Goal: Find specific page/section: Find specific page/section

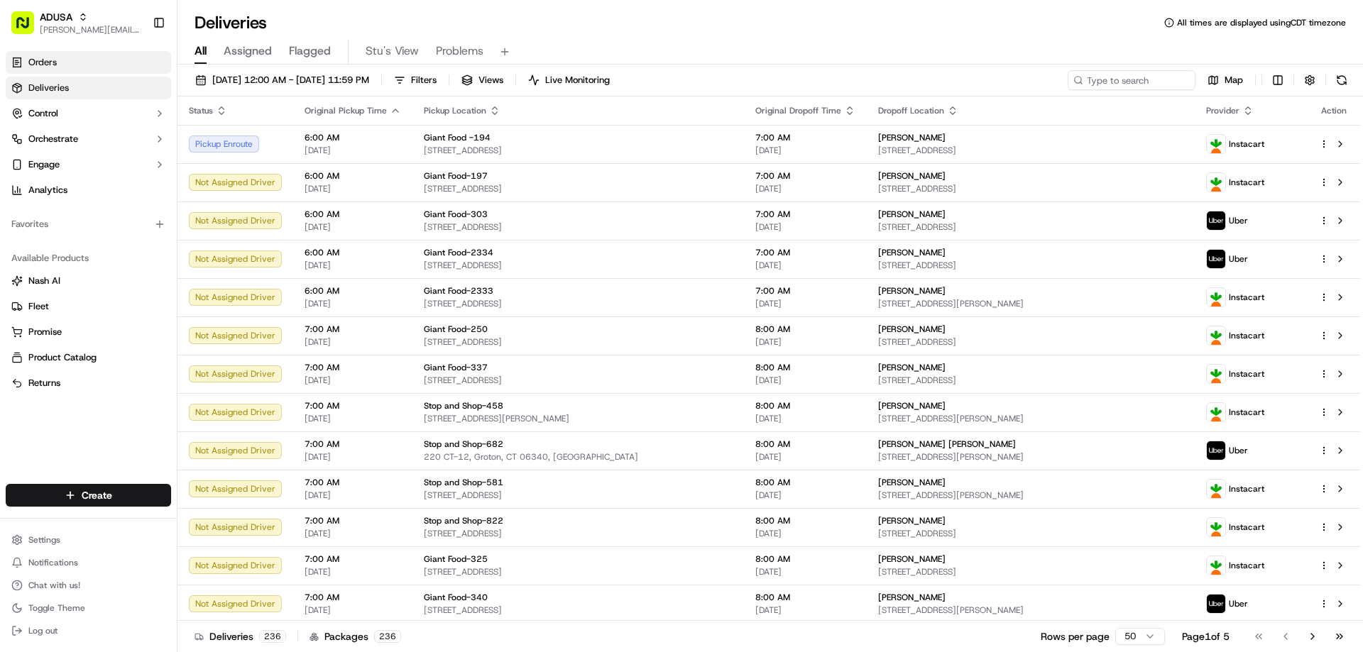
click at [48, 62] on span "Orders" at bounding box center [42, 62] width 28 height 13
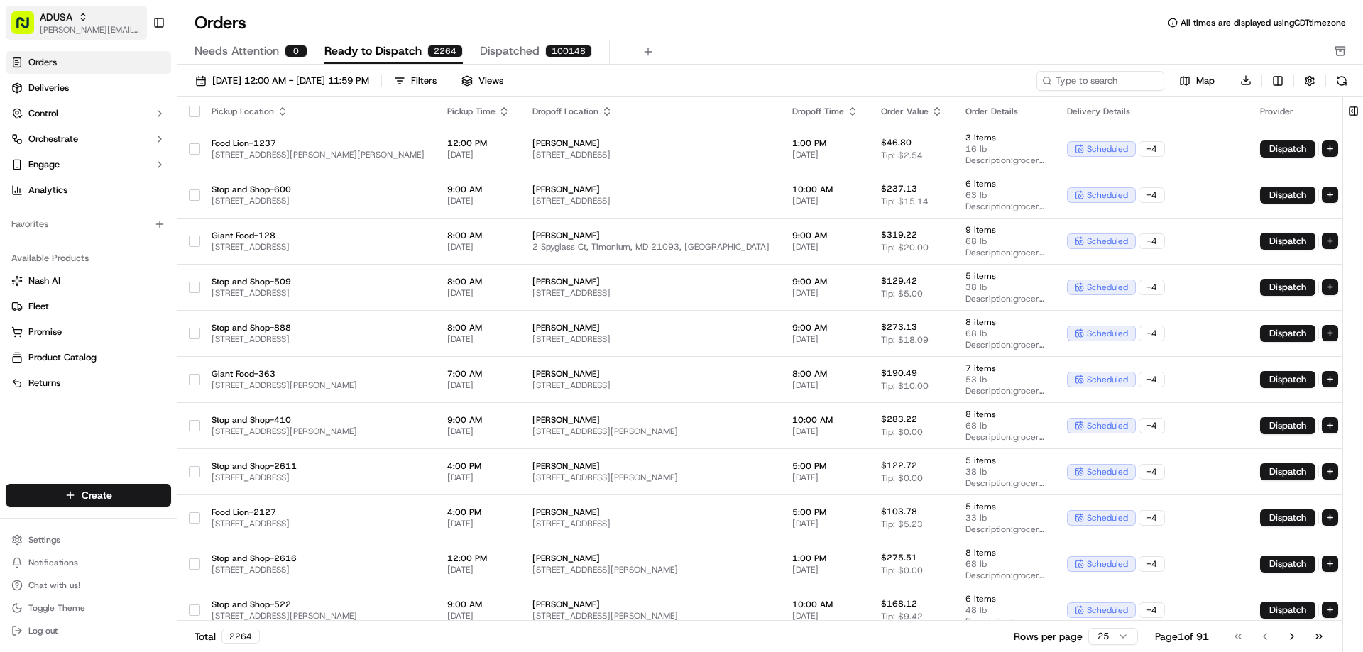
click at [80, 16] on icon "button" at bounding box center [83, 17] width 10 height 10
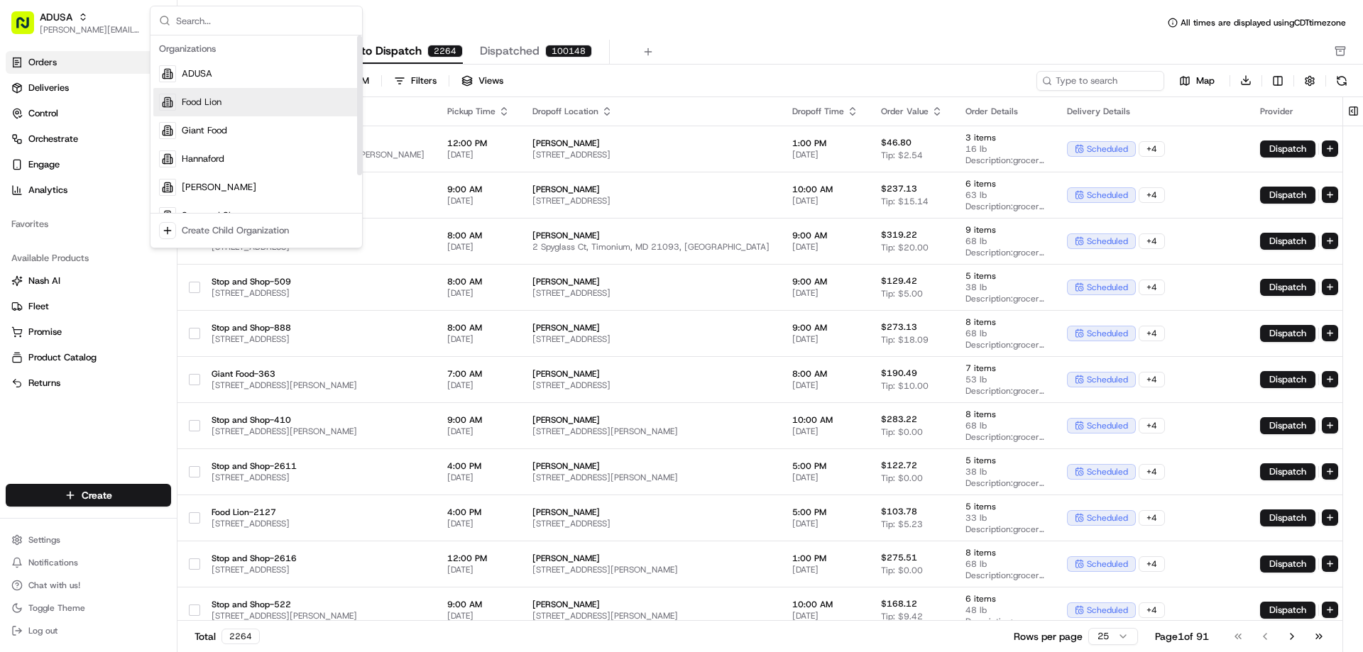
click at [181, 98] on div "Food Lion" at bounding box center [256, 102] width 206 height 28
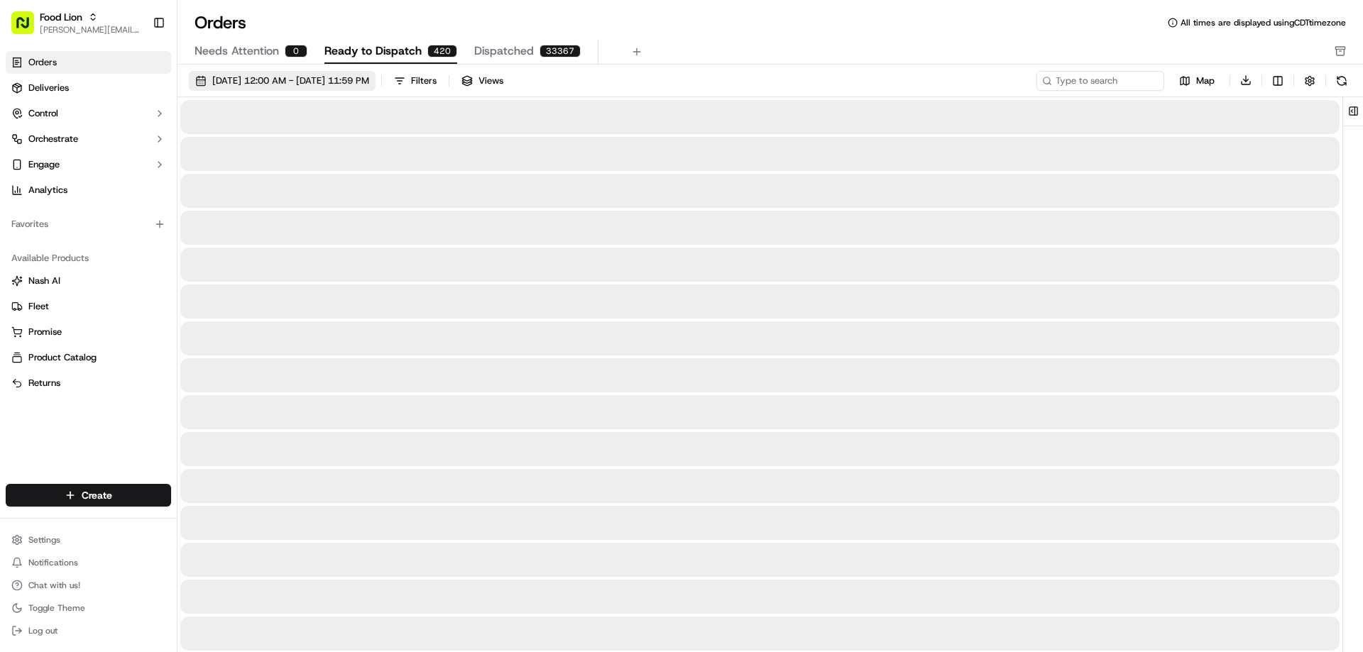
click at [249, 77] on span "[DATE] 12:00 AM - [DATE] 11:59 PM" at bounding box center [290, 81] width 157 height 13
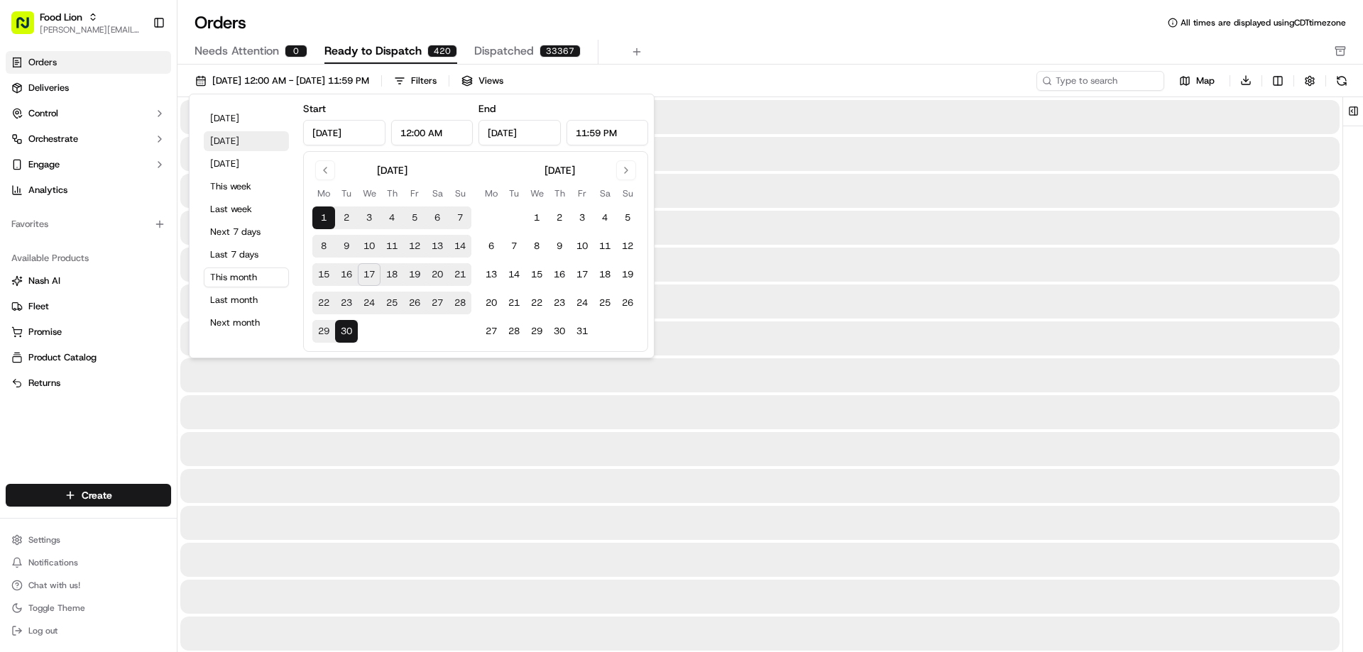
click at [225, 139] on button "[DATE]" at bounding box center [246, 141] width 85 height 20
type input "[DATE]"
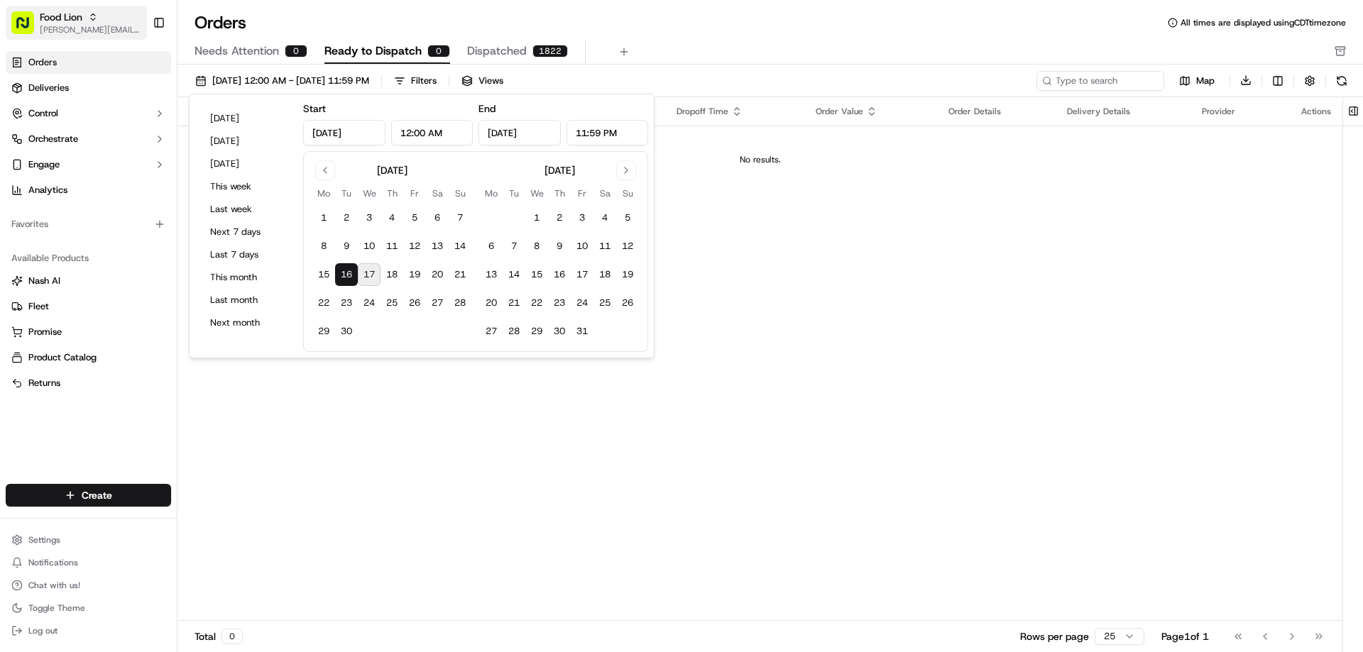
click at [73, 13] on span "Food Lion" at bounding box center [61, 17] width 43 height 14
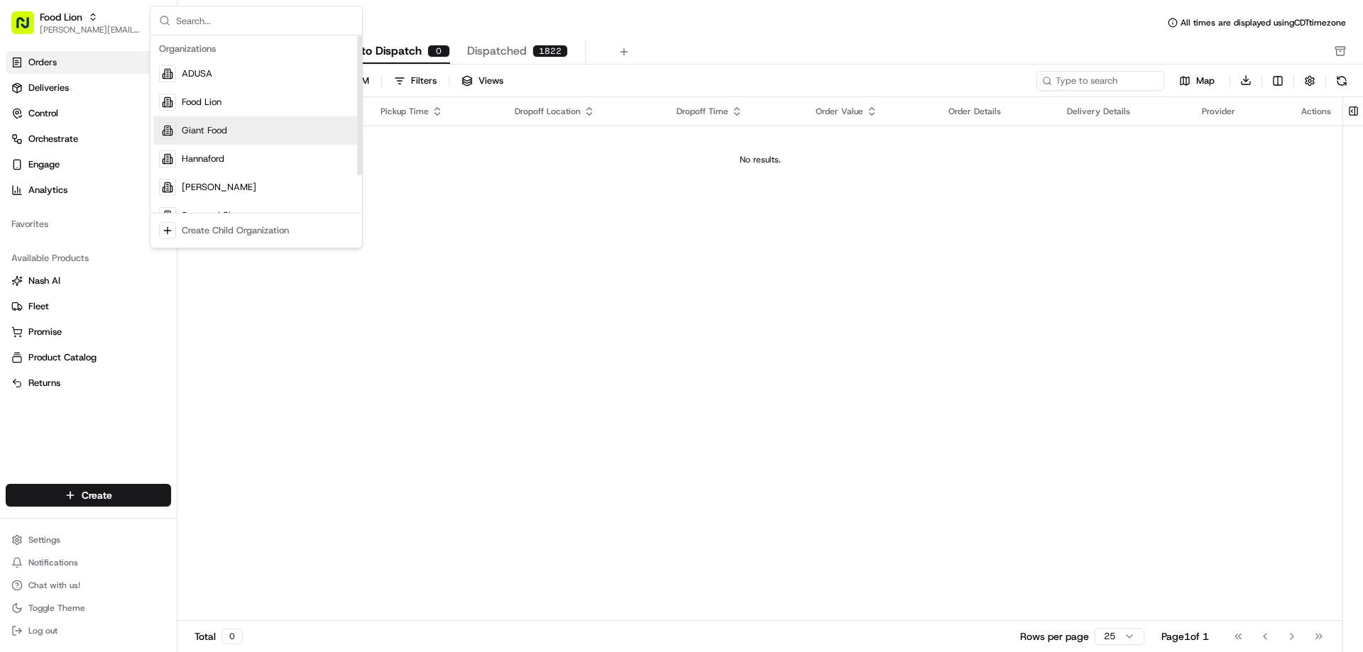
click at [193, 129] on span "Giant Food" at bounding box center [204, 130] width 45 height 13
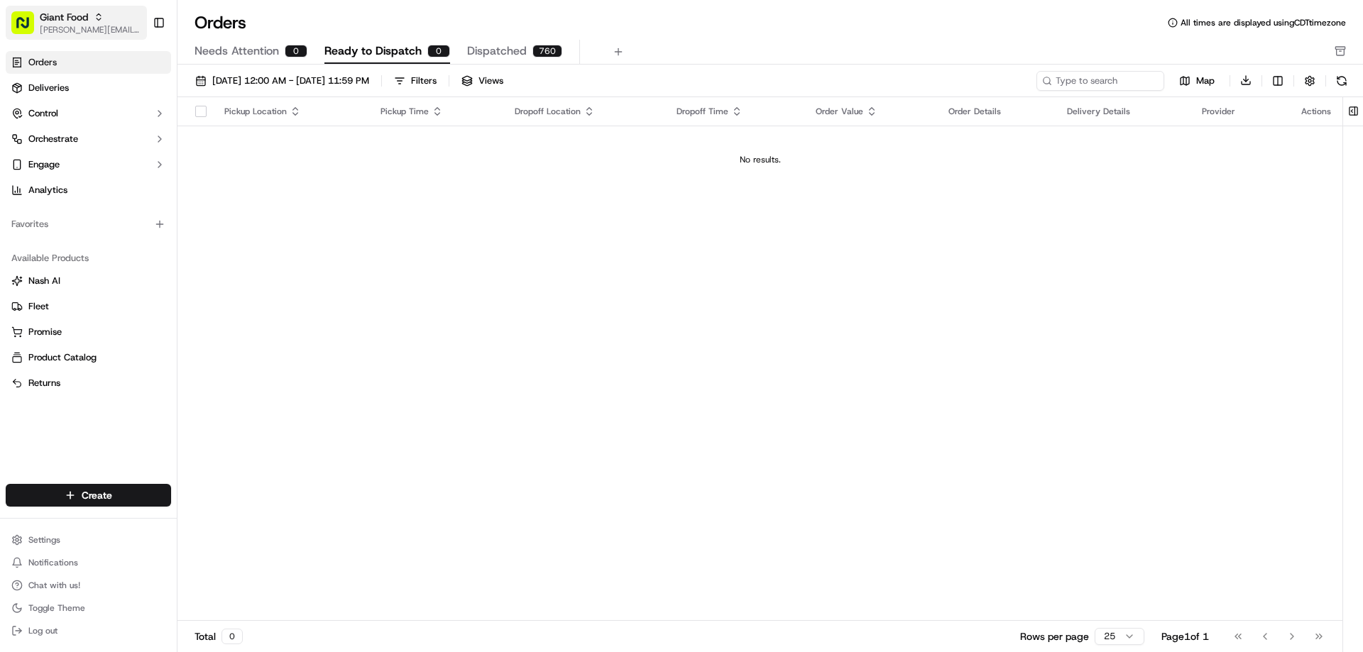
click at [91, 18] on div "Giant Food" at bounding box center [91, 17] width 102 height 14
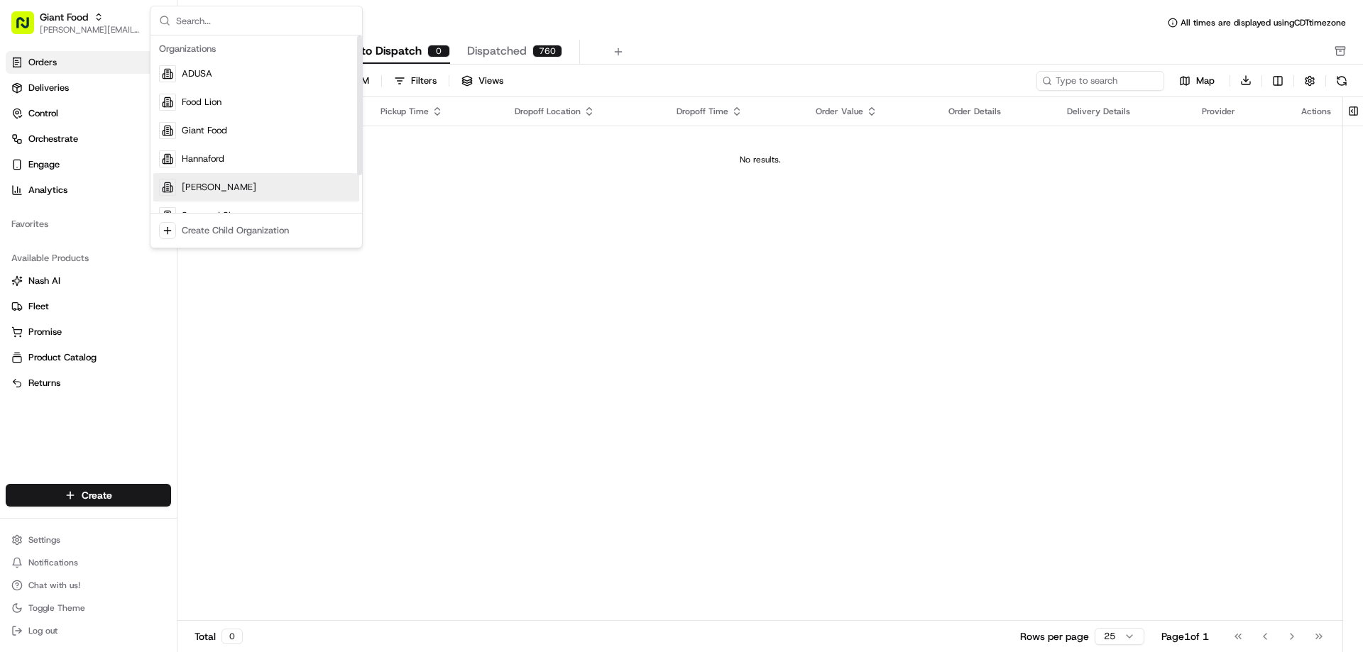
click at [190, 192] on span "[PERSON_NAME]" at bounding box center [219, 187] width 75 height 13
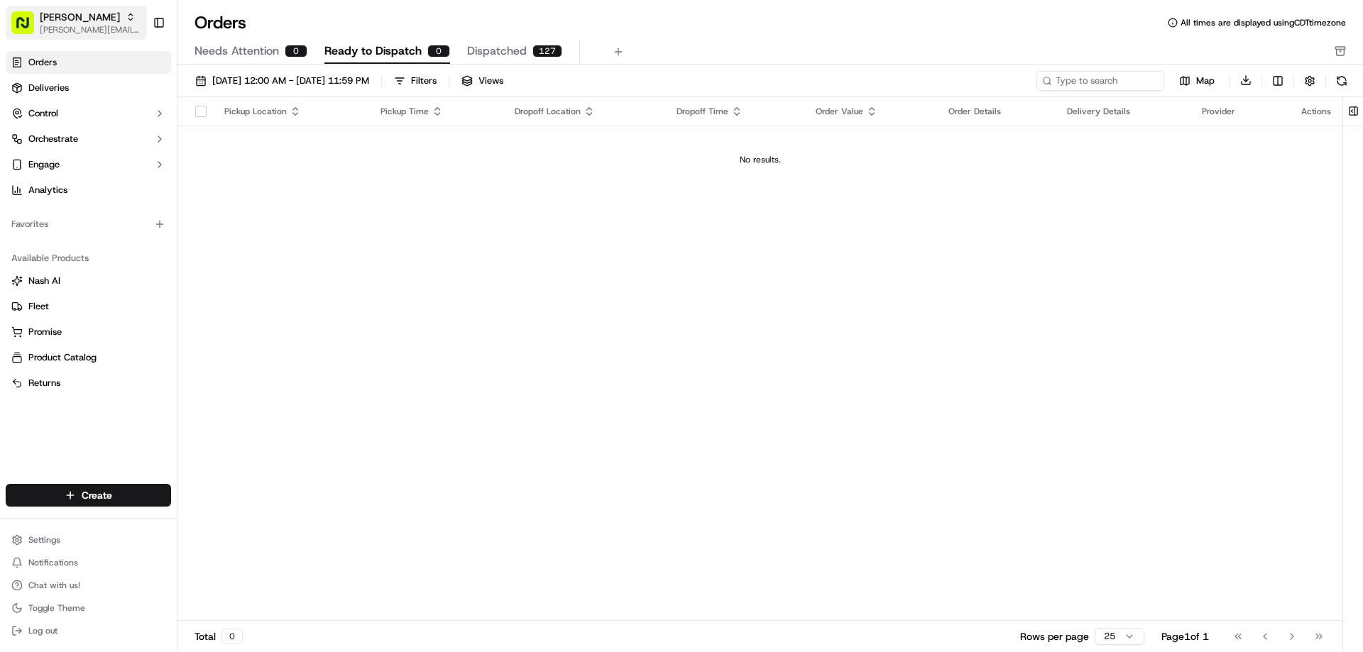
click at [126, 17] on icon "button" at bounding box center [131, 17] width 10 height 10
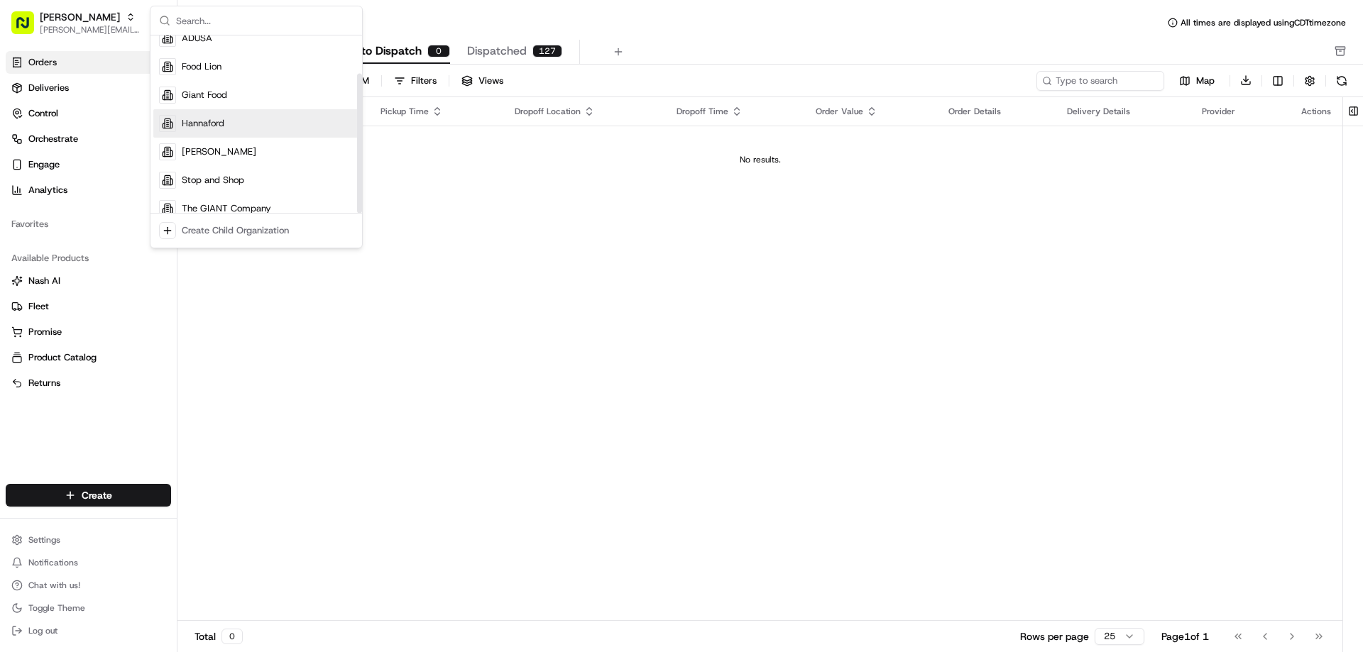
scroll to position [48, 0]
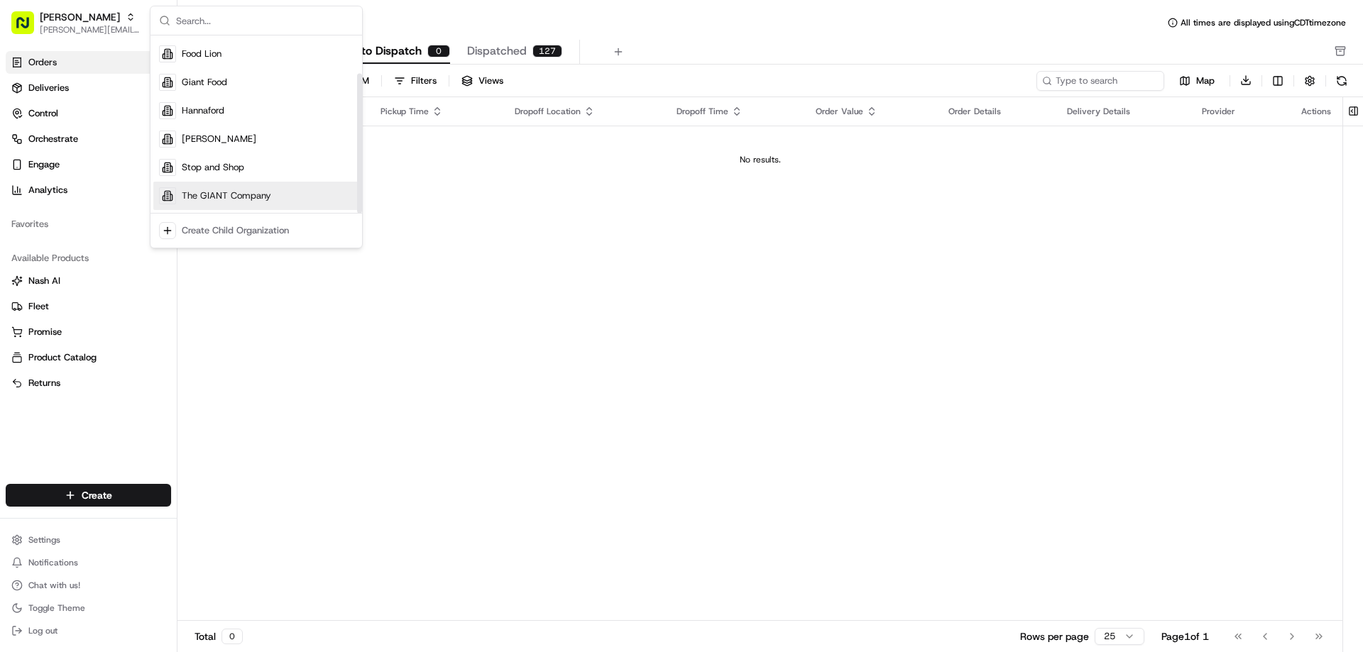
click at [197, 194] on span "The GIANT Company" at bounding box center [226, 196] width 89 height 13
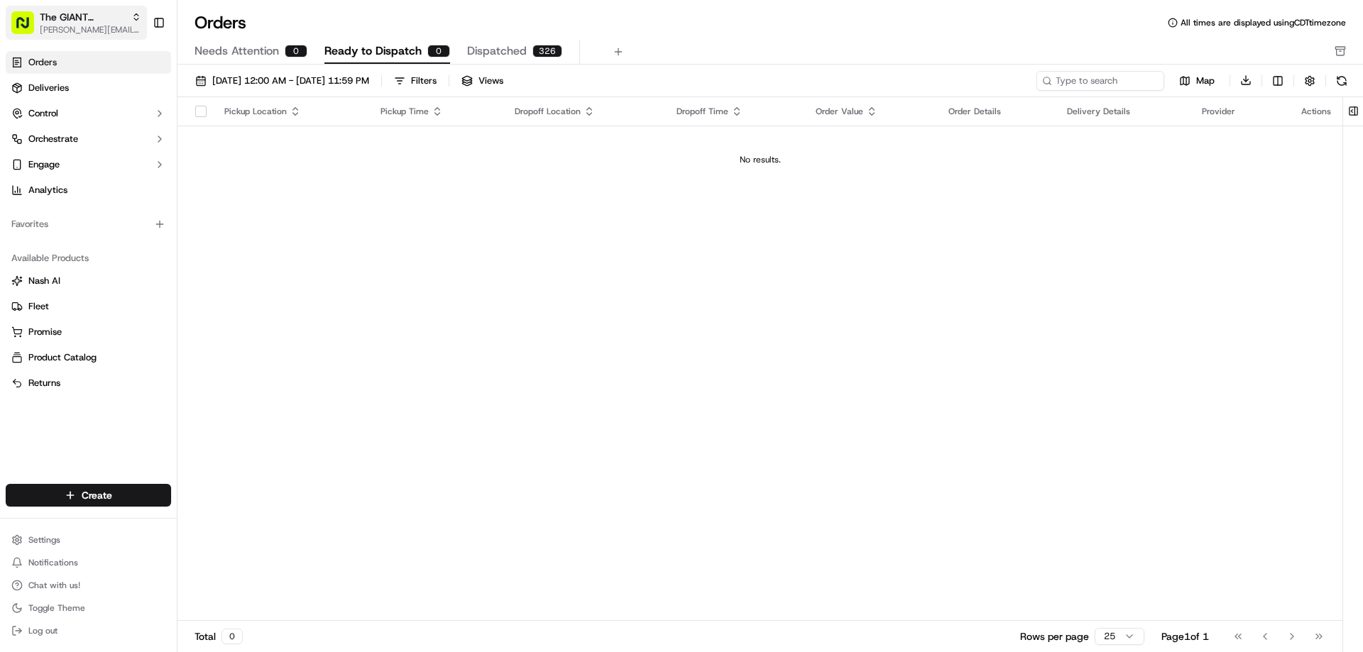
click at [107, 18] on span "The GIANT Company" at bounding box center [83, 17] width 86 height 14
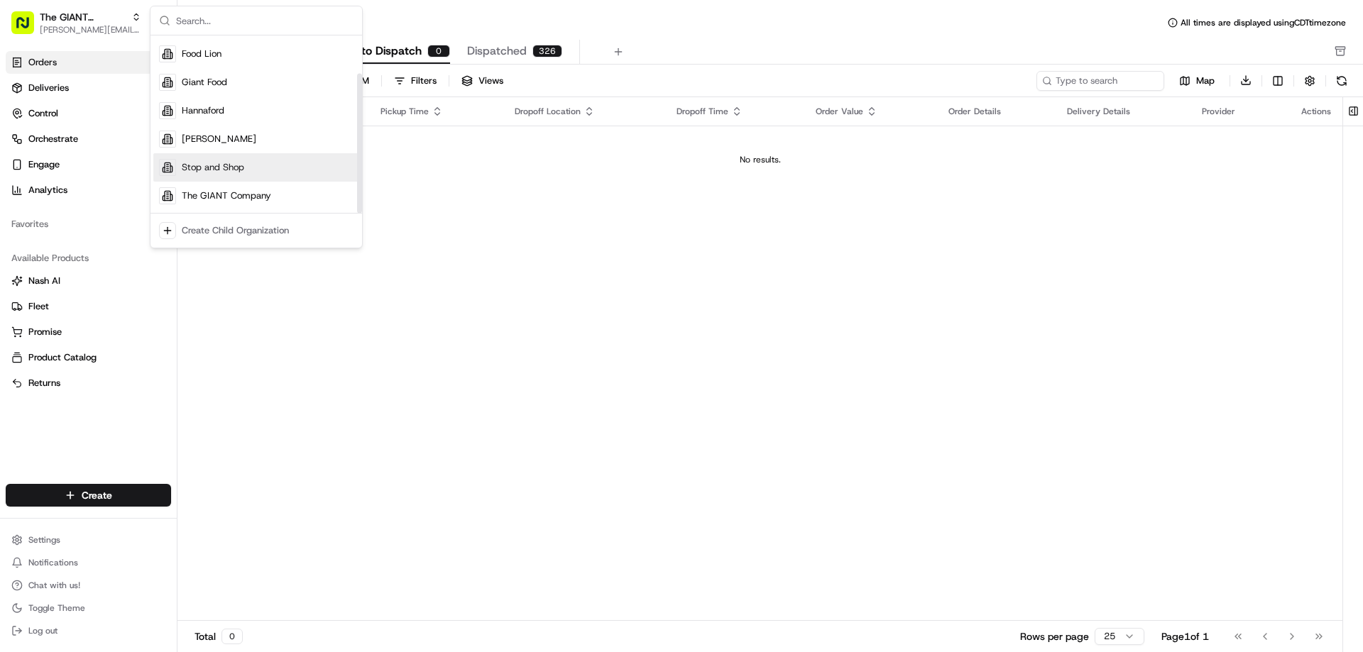
click at [190, 170] on span "Stop and Shop" at bounding box center [213, 167] width 62 height 13
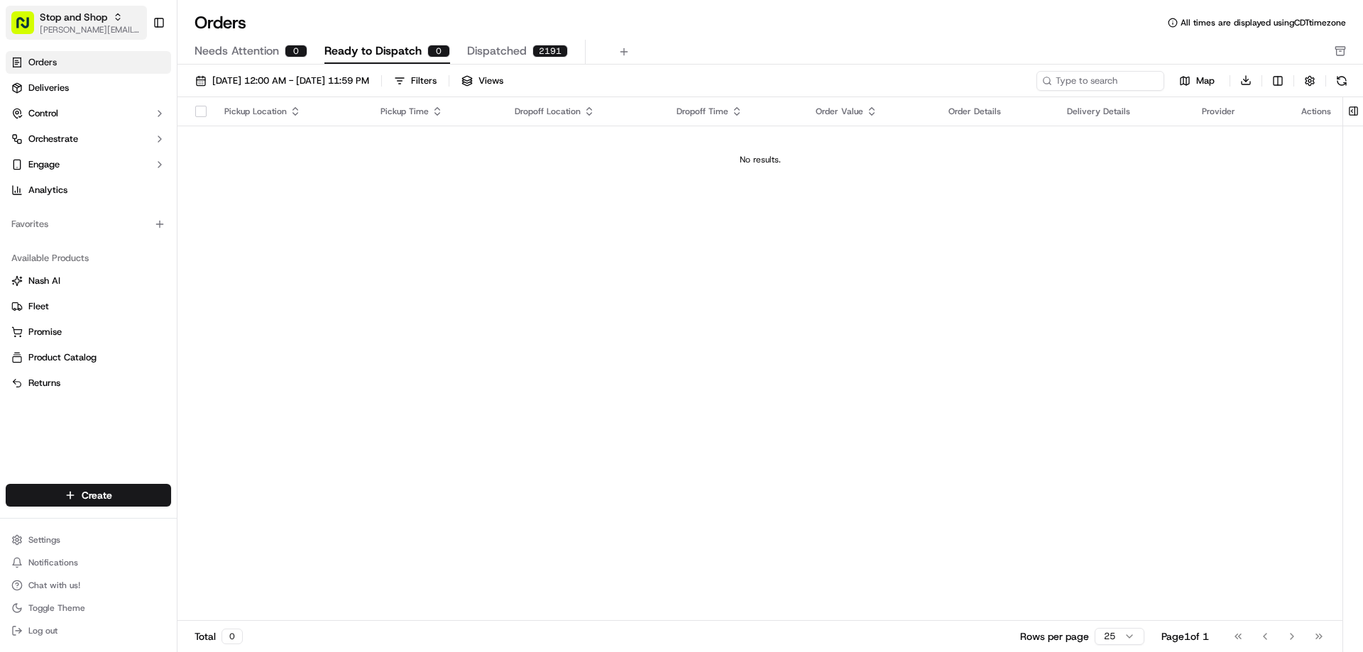
click at [102, 21] on span "Stop and Shop" at bounding box center [73, 17] width 67 height 14
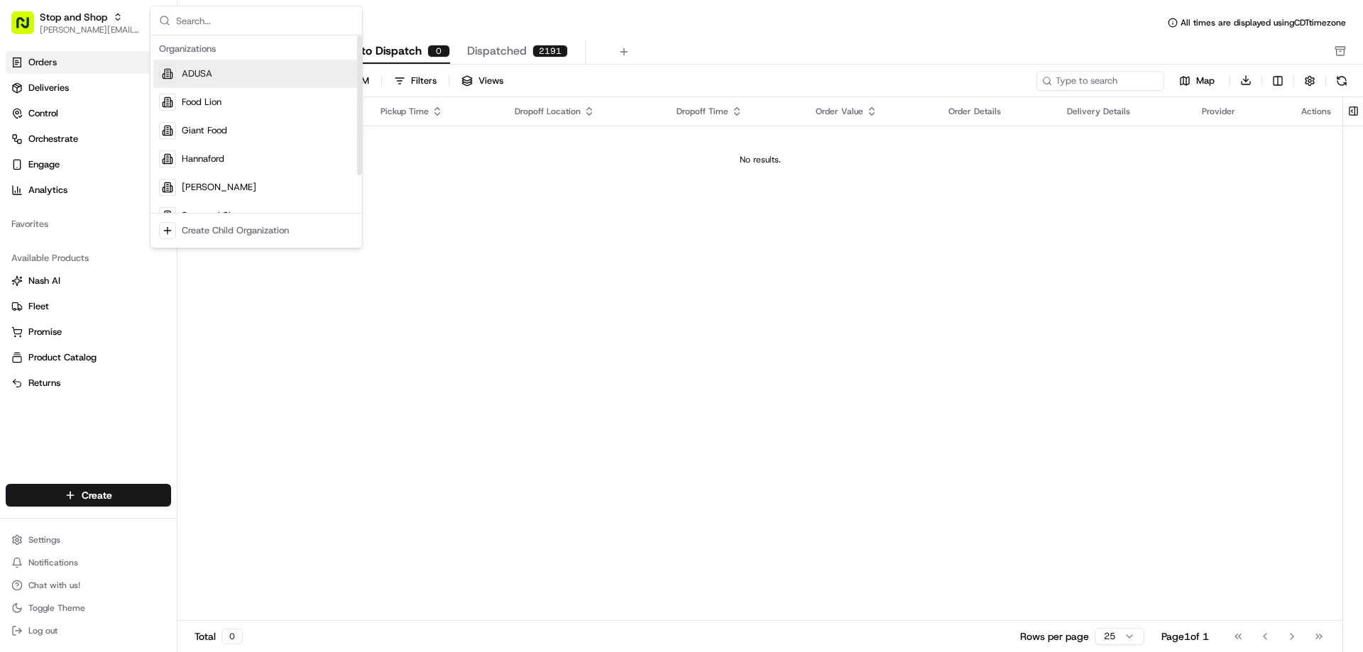
click at [195, 72] on span "ADUSA" at bounding box center [197, 73] width 31 height 13
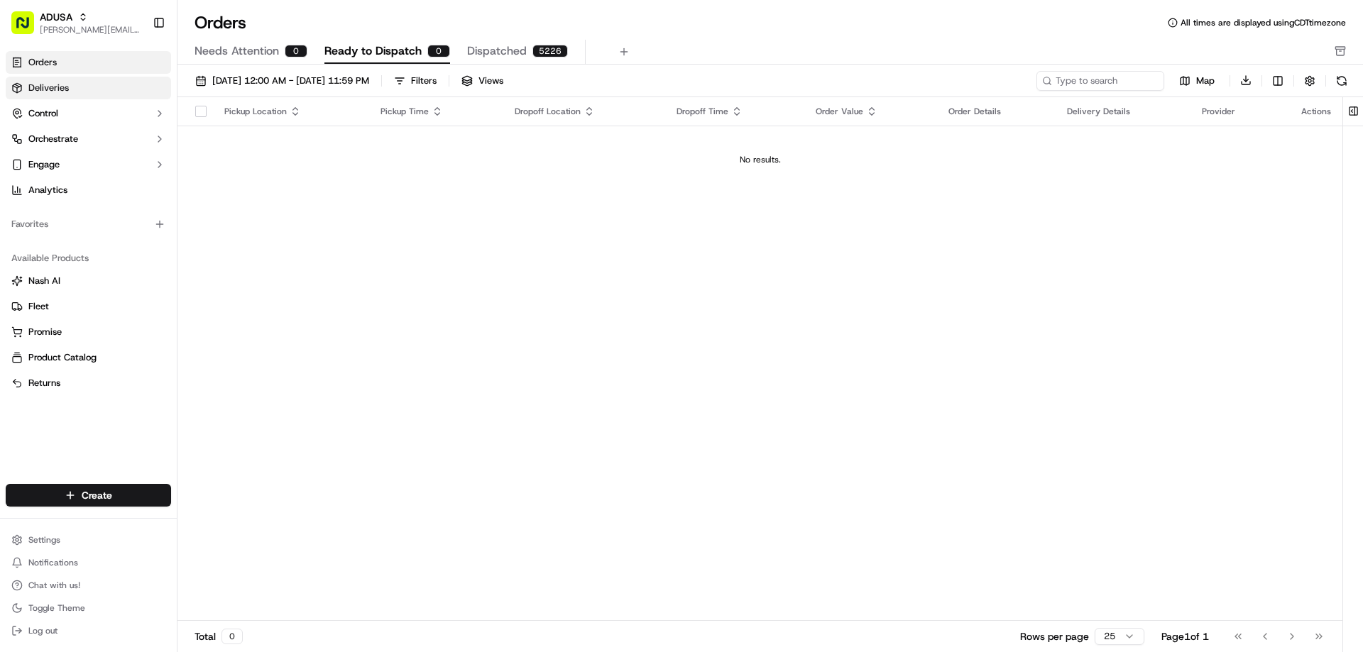
click at [38, 84] on span "Deliveries" at bounding box center [48, 88] width 40 height 13
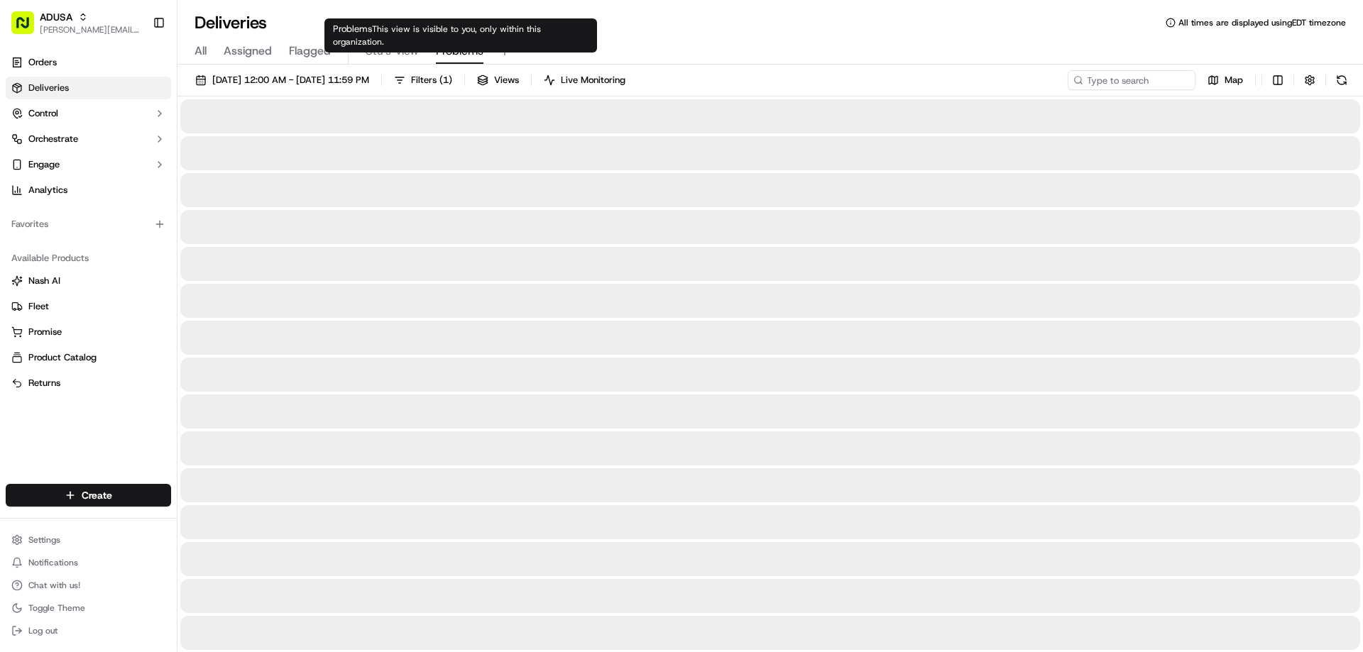
click at [459, 52] on span "Problems" at bounding box center [460, 51] width 48 height 17
